Goal: Check status

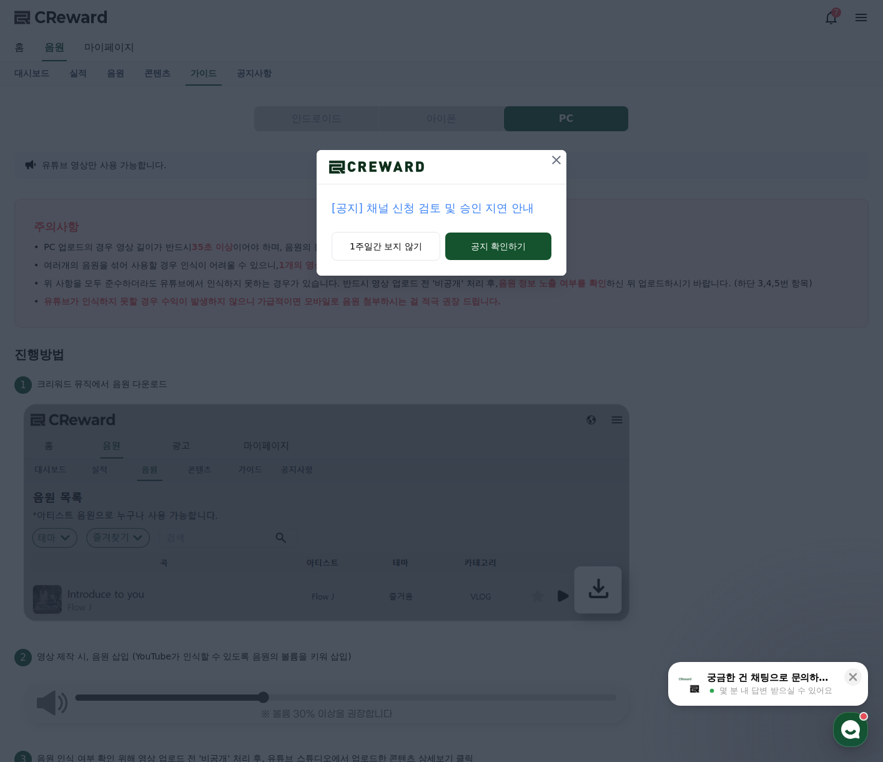
click at [549, 156] on icon at bounding box center [556, 159] width 15 height 15
click at [552, 160] on icon at bounding box center [557, 159] width 15 height 15
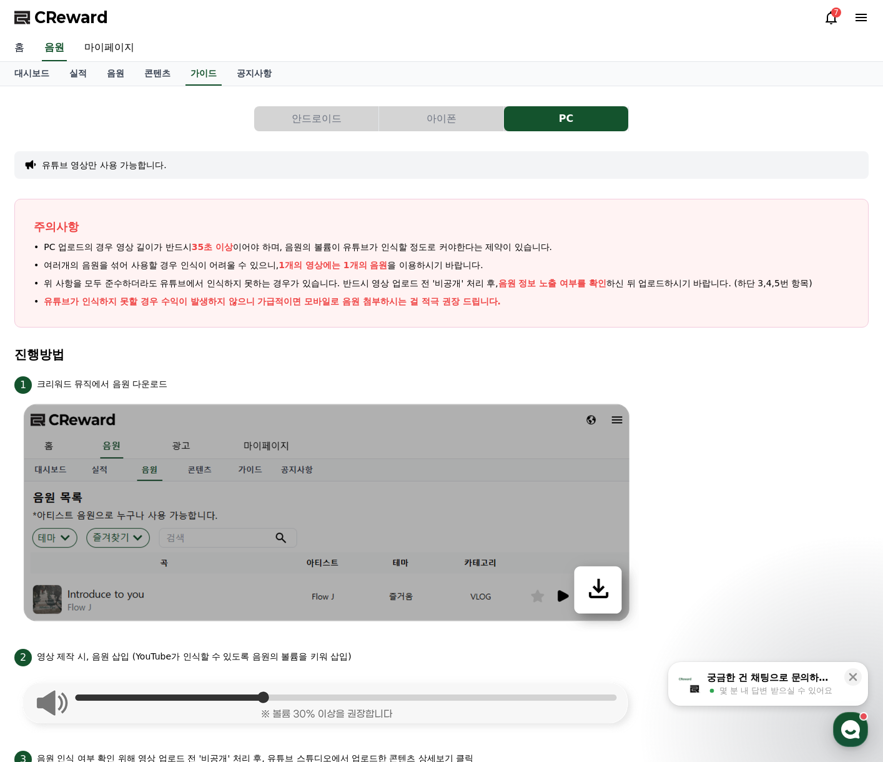
click at [19, 47] on link "홈" at bounding box center [19, 48] width 30 height 26
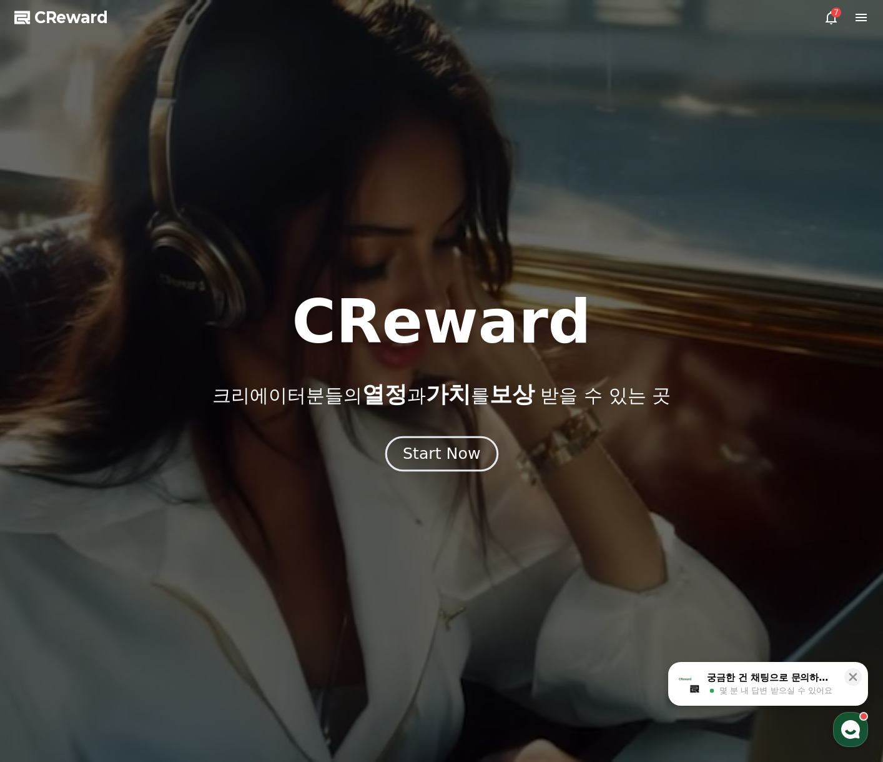
click at [469, 457] on div "Start Now" at bounding box center [441, 453] width 77 height 21
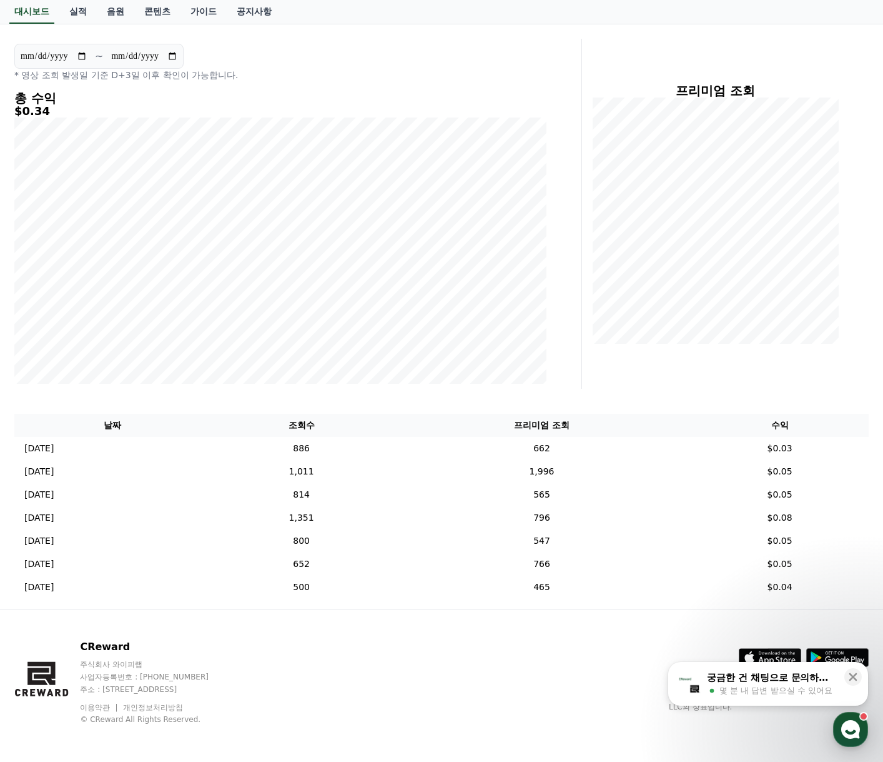
scroll to position [112, 0]
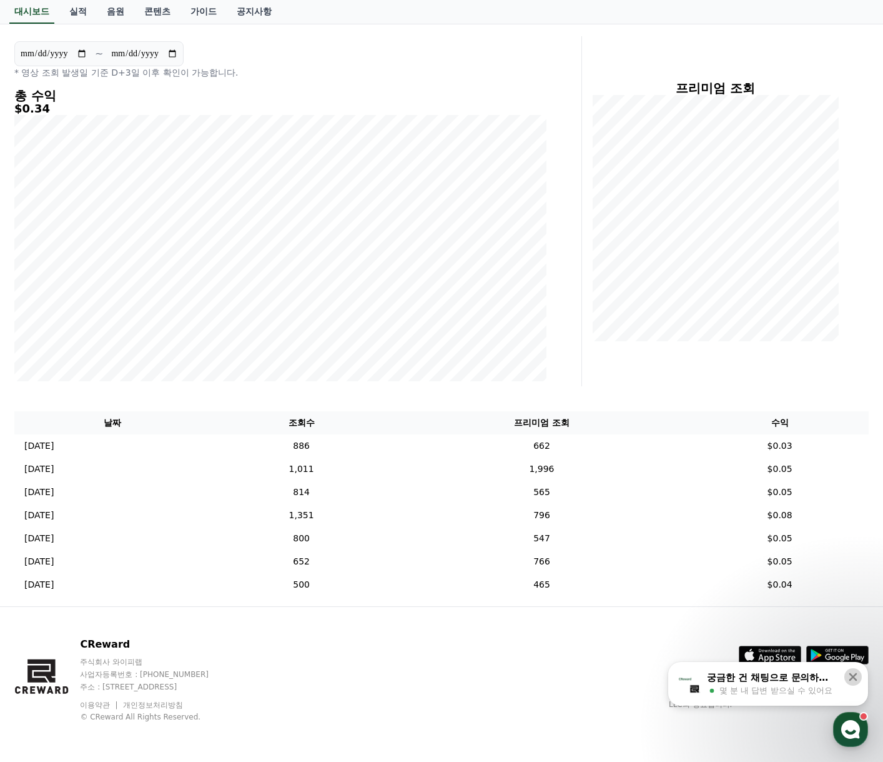
click at [857, 677] on icon at bounding box center [853, 676] width 12 height 12
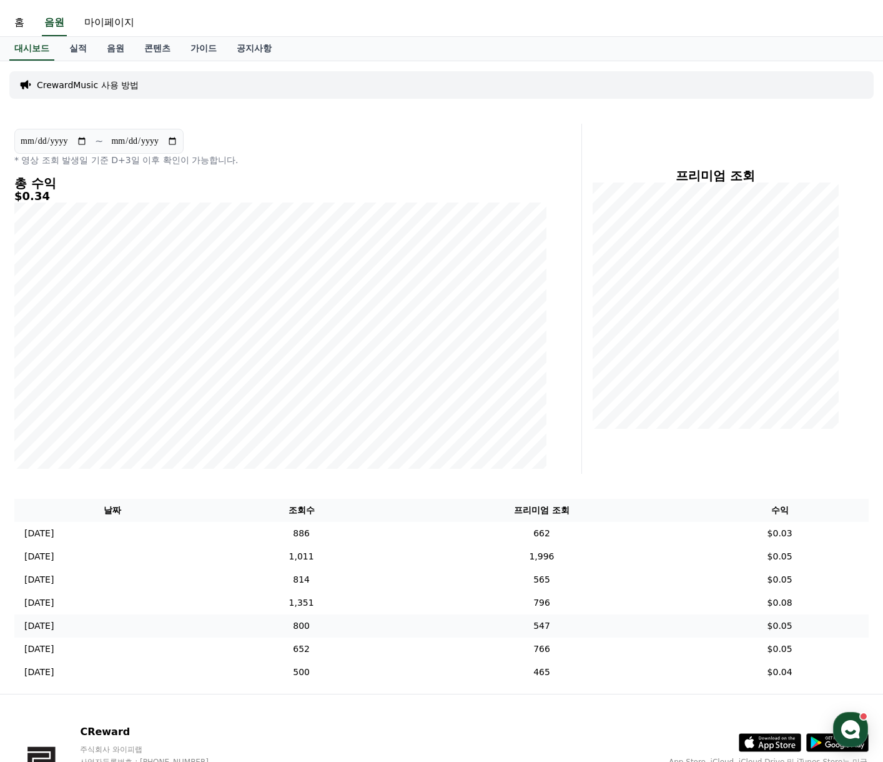
scroll to position [0, 0]
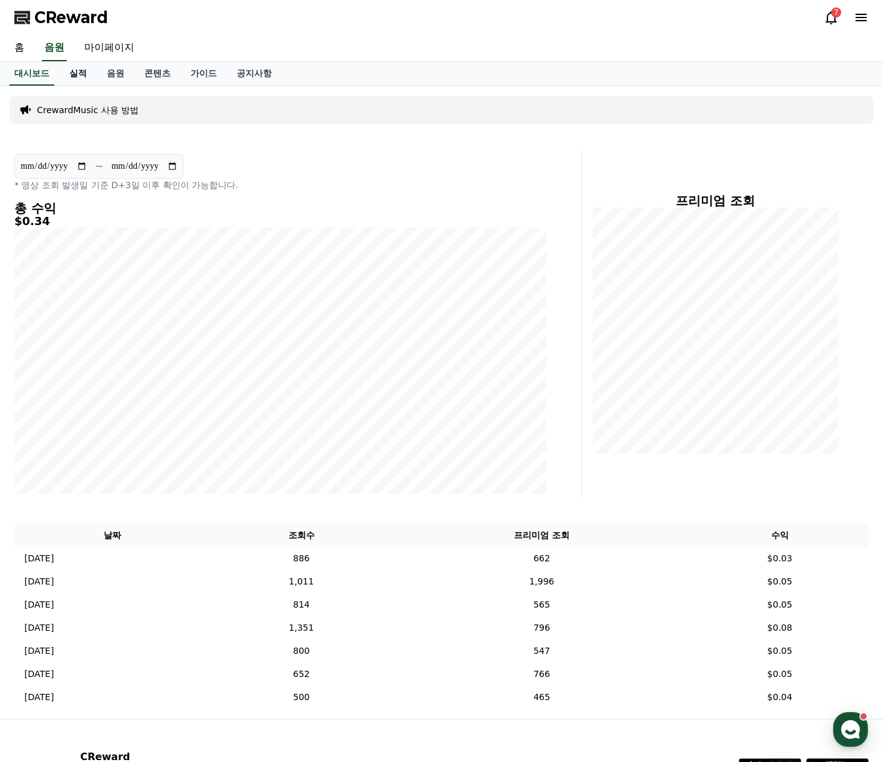
click at [76, 77] on link "실적" at bounding box center [77, 74] width 37 height 24
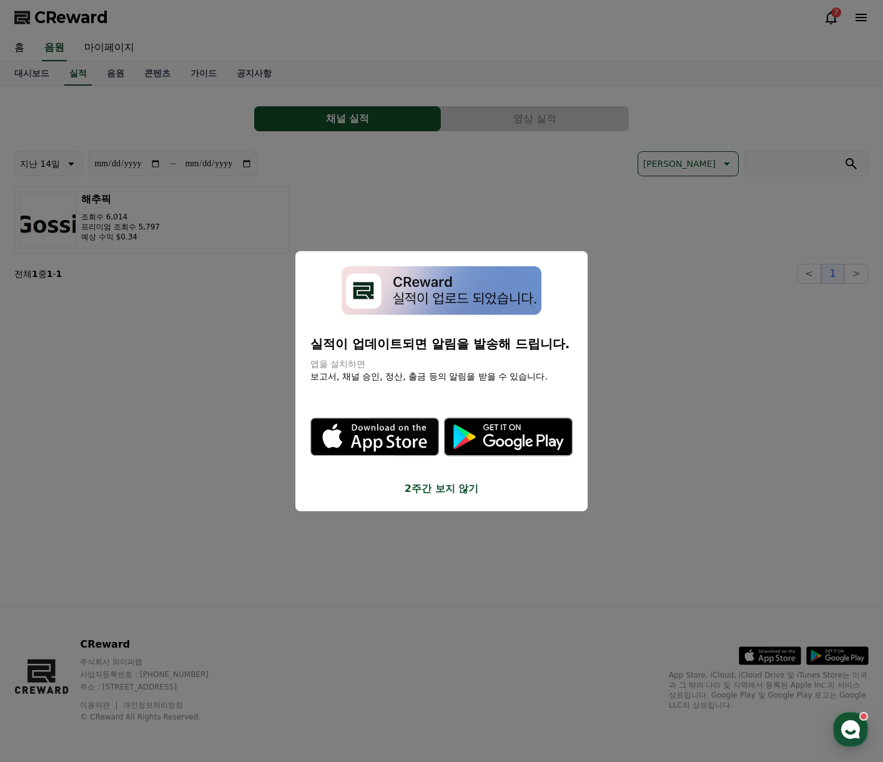
click at [316, 201] on button "close modal" at bounding box center [441, 381] width 883 height 762
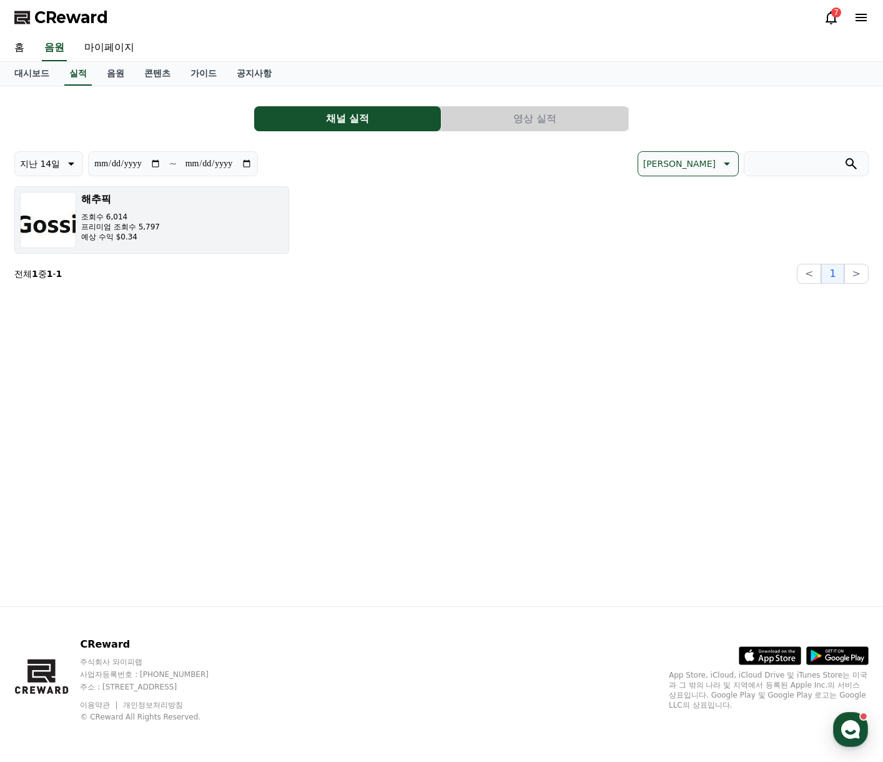
click at [193, 202] on button "해추픽 조회수 6,014 프리미엄 조회수 5,797 예상 수익 $0.34" at bounding box center [151, 219] width 275 height 67
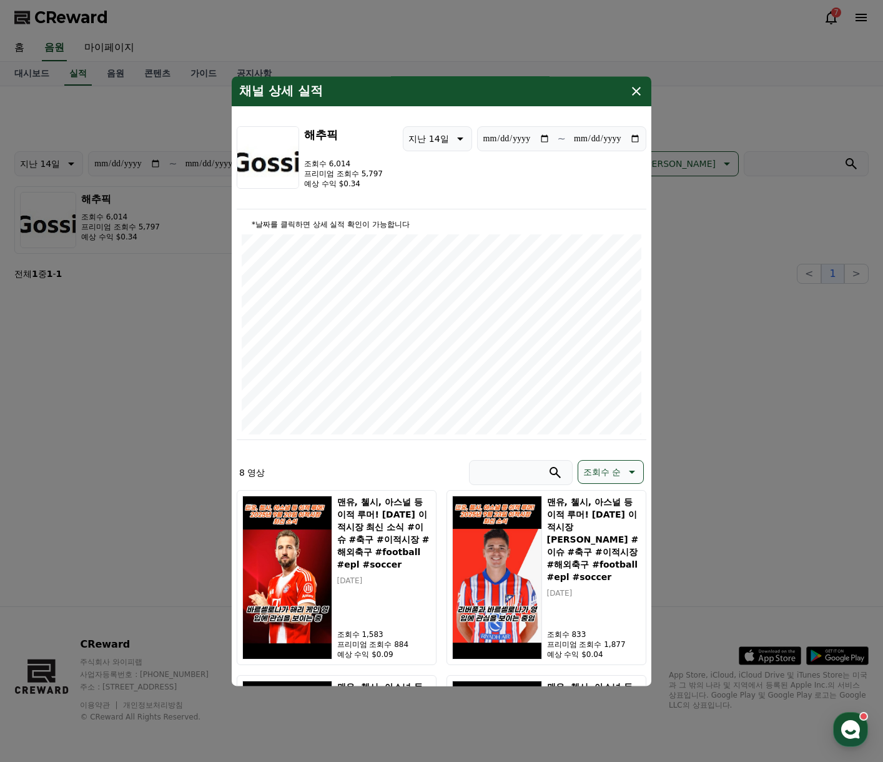
click at [640, 96] on icon "modal" at bounding box center [636, 91] width 15 height 15
